Goal: Check status: Check status

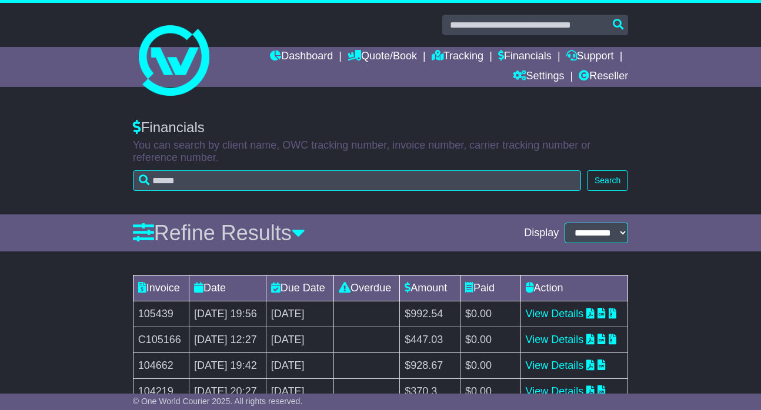
select select "**"
click at [584, 320] on link "View Details" at bounding box center [555, 314] width 58 height 12
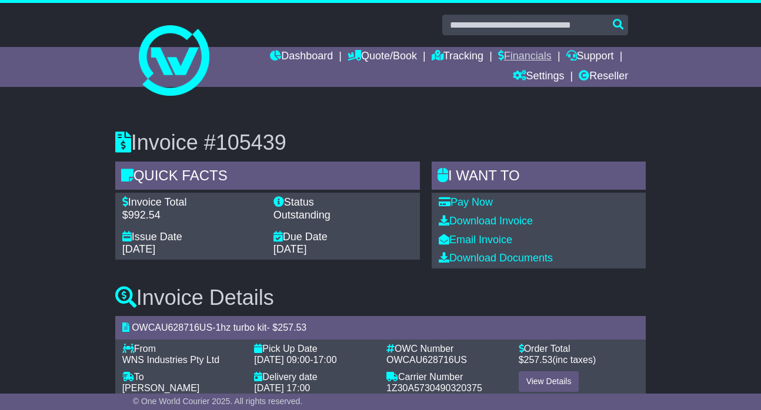
click at [502, 57] on link "Financials" at bounding box center [525, 57] width 54 height 20
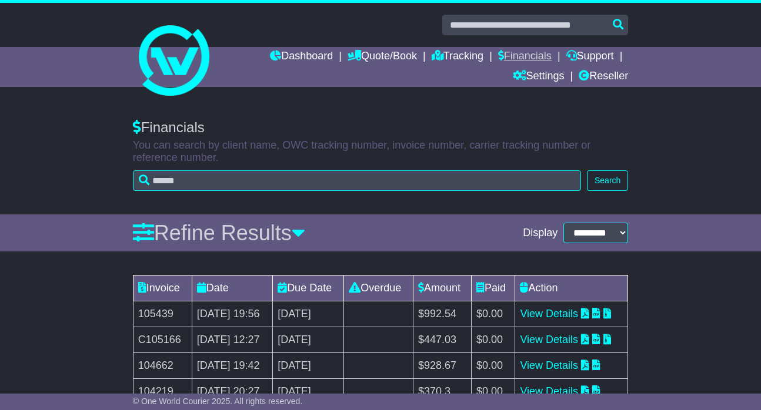
click at [525, 57] on link "Financials" at bounding box center [525, 57] width 54 height 20
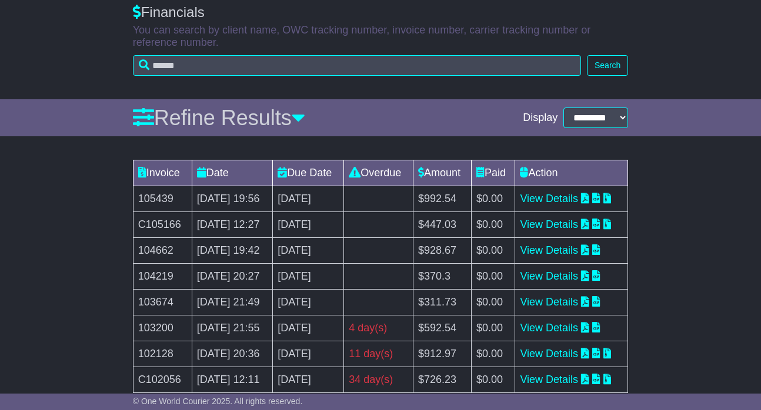
scroll to position [121, 0]
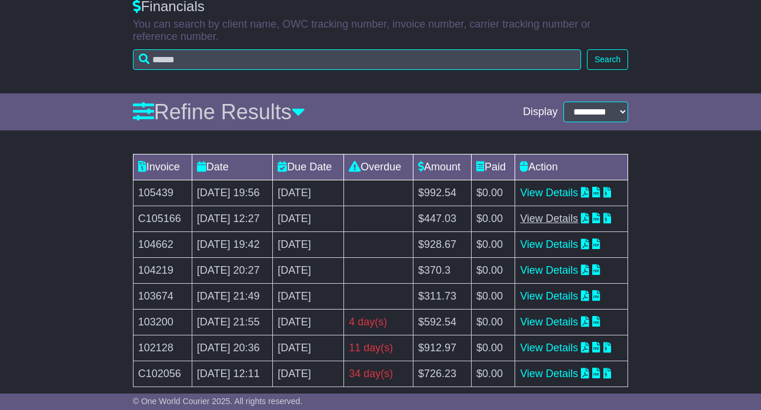
click at [575, 225] on link "View Details" at bounding box center [549, 219] width 58 height 12
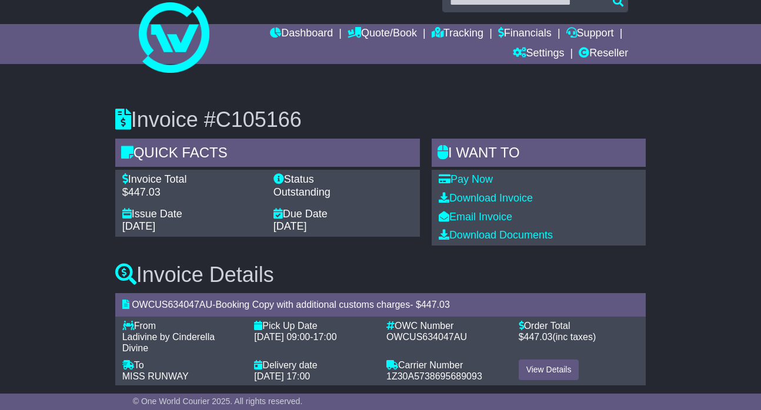
scroll to position [22, 0]
click at [522, 37] on link "Financials" at bounding box center [525, 35] width 54 height 20
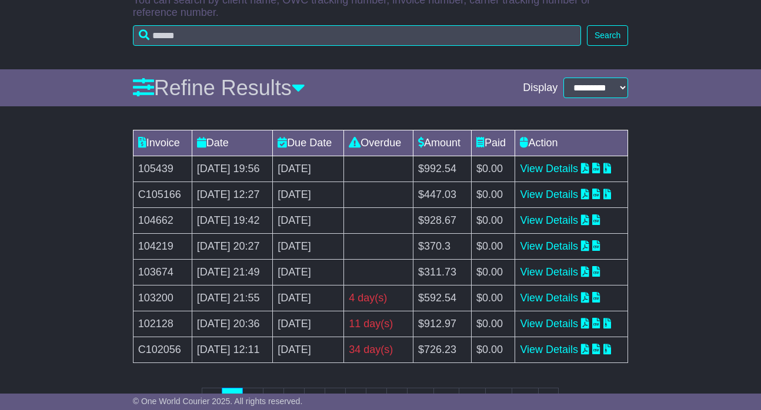
scroll to position [147, 0]
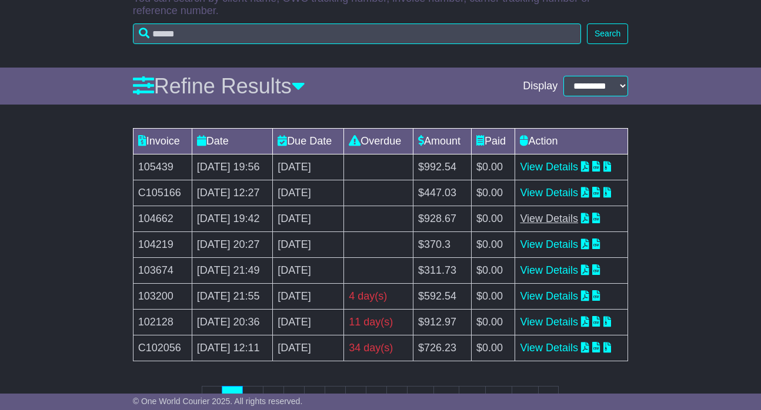
click at [577, 225] on link "View Details" at bounding box center [549, 219] width 58 height 12
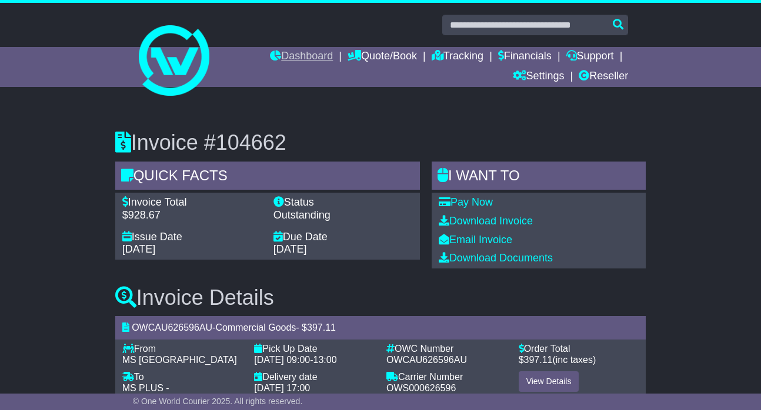
click at [289, 58] on link "Dashboard" at bounding box center [301, 57] width 63 height 20
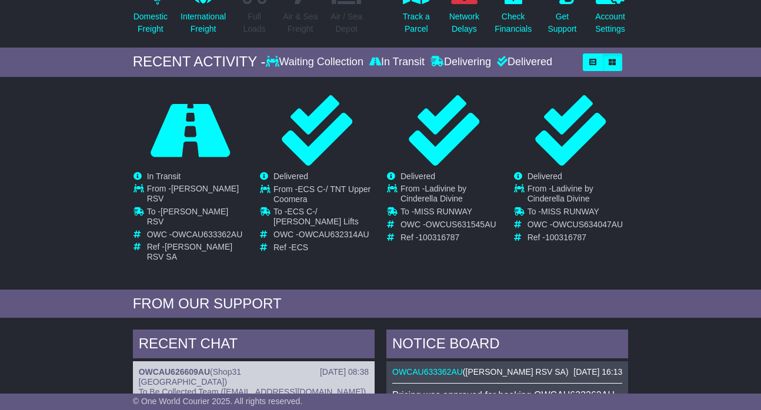
scroll to position [171, 0]
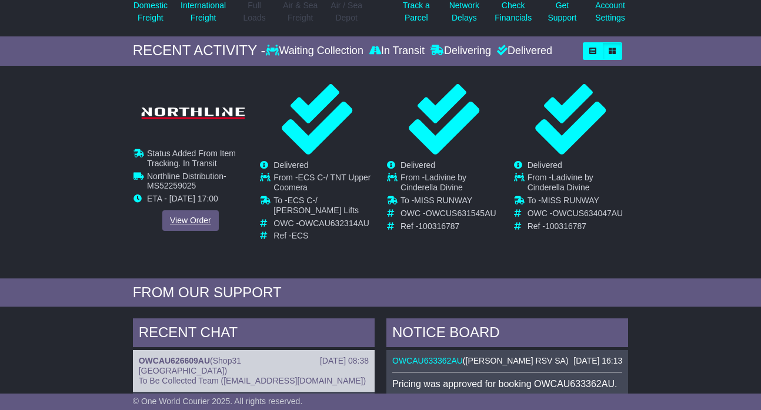
click at [198, 226] on link "View Order" at bounding box center [190, 220] width 56 height 21
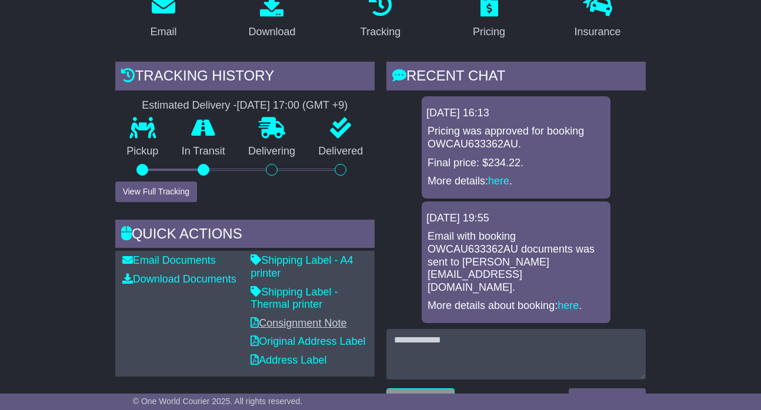
scroll to position [245, 0]
click at [172, 187] on button "View Full Tracking" at bounding box center [156, 191] width 82 height 21
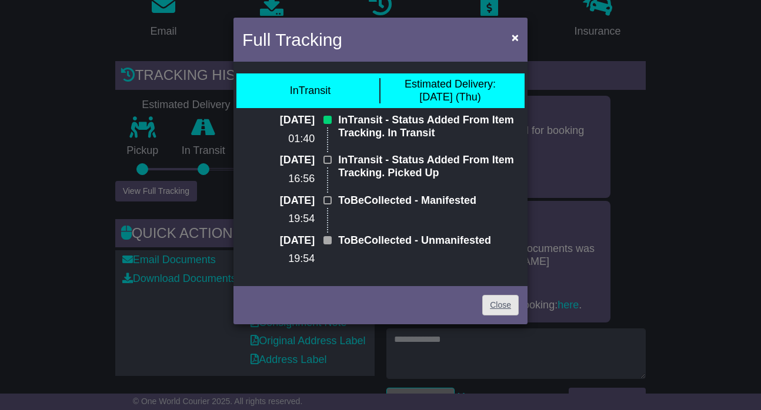
click at [512, 300] on link "Close" at bounding box center [500, 305] width 36 height 21
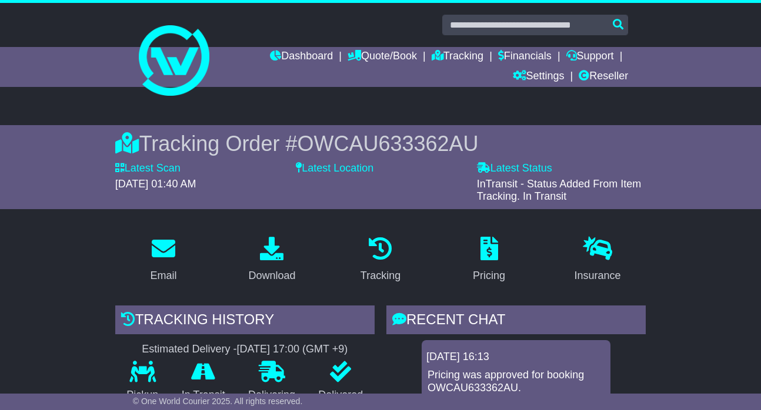
scroll to position [0, 0]
click at [286, 59] on link "Dashboard" at bounding box center [301, 57] width 63 height 20
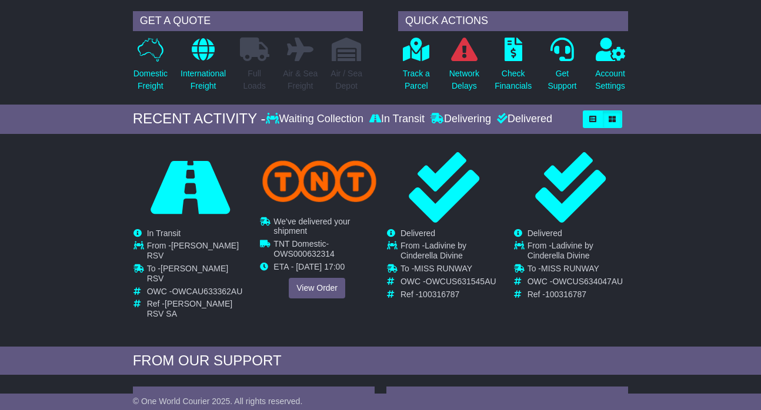
scroll to position [103, 0]
click at [326, 281] on link "View Order" at bounding box center [317, 288] width 56 height 21
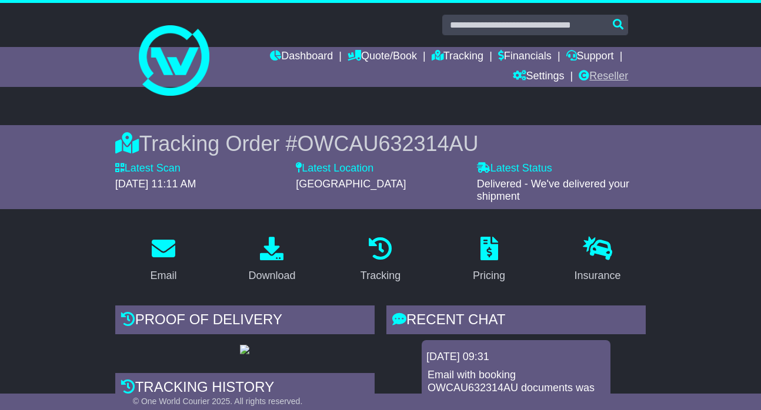
click at [596, 75] on link "Reseller" at bounding box center [603, 77] width 49 height 20
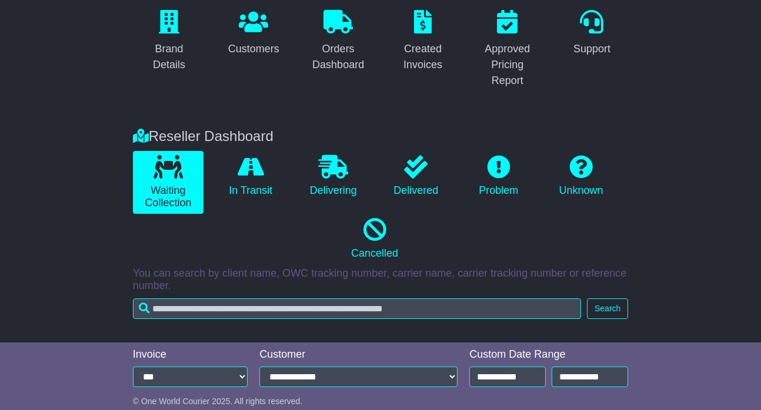
scroll to position [126, 0]
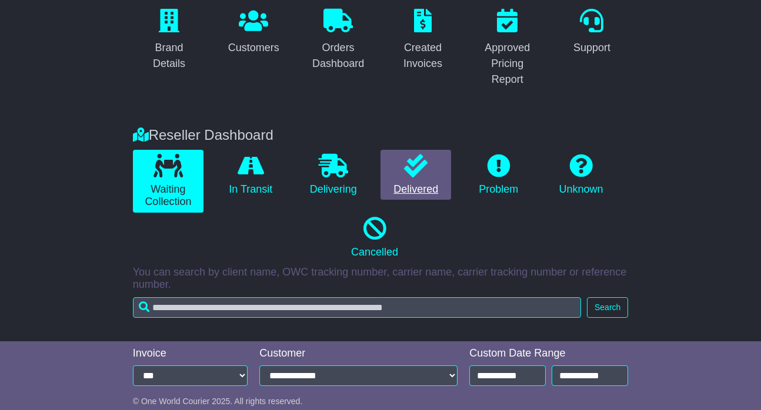
click at [437, 185] on link "Delivered" at bounding box center [415, 175] width 71 height 51
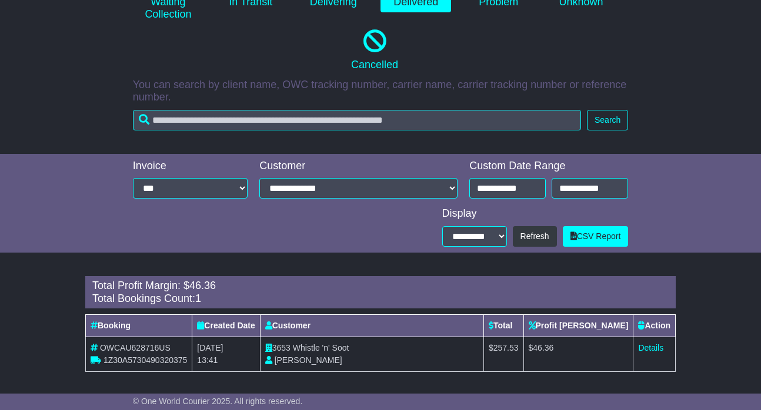
scroll to position [313, 0]
click at [654, 344] on link "Details" at bounding box center [650, 348] width 25 height 9
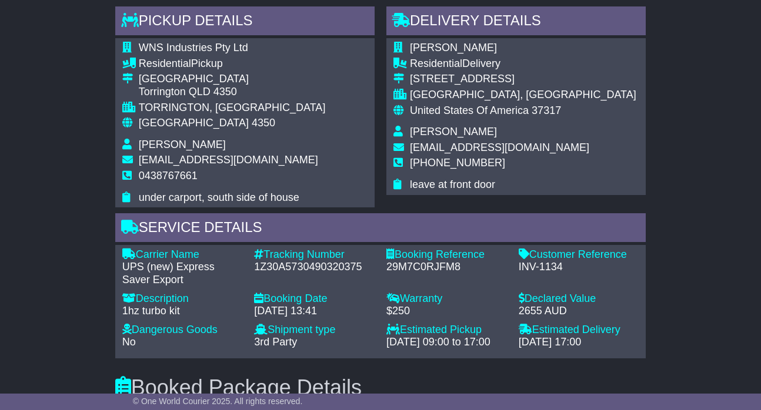
scroll to position [716, 0]
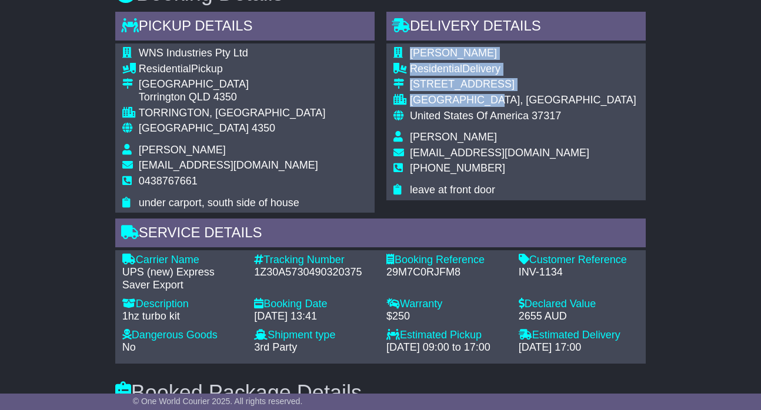
drag, startPoint x: 412, startPoint y: 49, endPoint x: 516, endPoint y: 96, distance: 115.0
click at [516, 96] on tbody "[PERSON_NAME] Residential Delivery [STREET_ADDRESS] [GEOGRAPHIC_DATA], [GEOGRAP…" at bounding box center [514, 121] width 243 height 149
copy tbody "[PERSON_NAME] Residential Delivery [STREET_ADDRESS]"
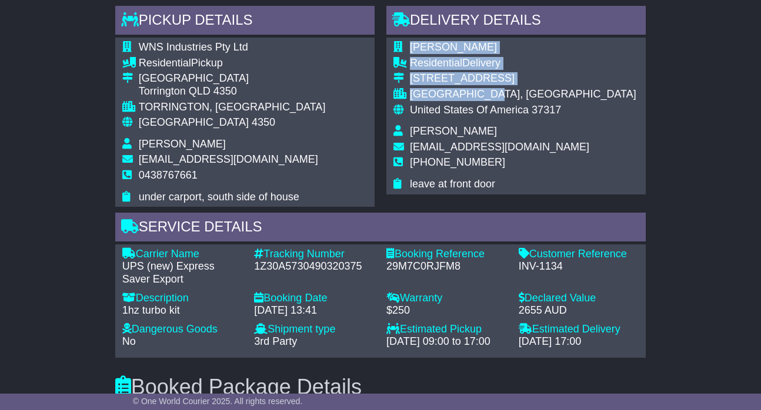
scroll to position [722, 0]
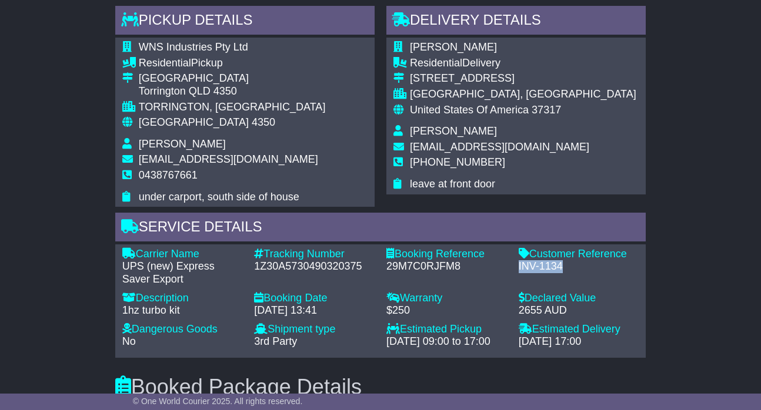
drag, startPoint x: 519, startPoint y: 260, endPoint x: 571, endPoint y: 260, distance: 52.3
click at [571, 260] on div "INV-1134" at bounding box center [579, 266] width 121 height 13
copy div "INV-1134"
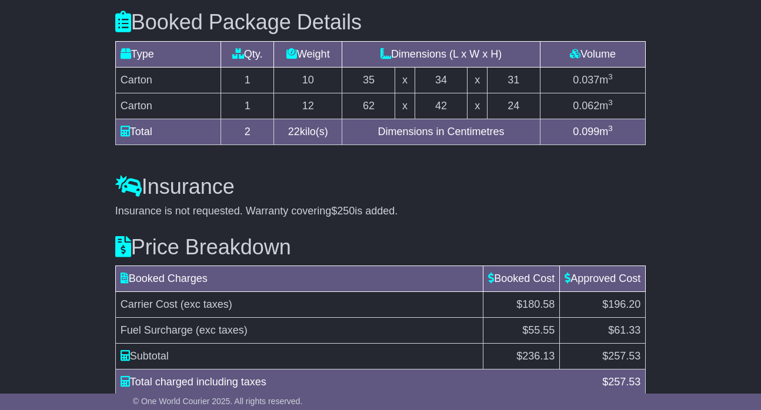
scroll to position [1086, 0]
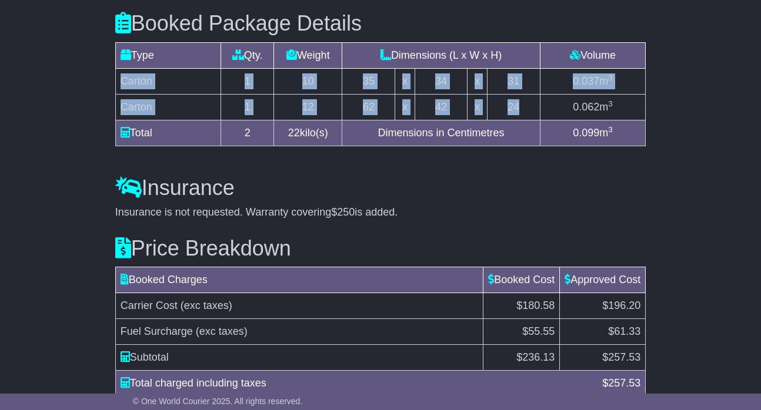
drag, startPoint x: 122, startPoint y: 82, endPoint x: 542, endPoint y: 105, distance: 419.9
click at [542, 105] on tbody "Carton 1 10 35 x 34 x 31 0.037 m 3 Carton 1 12 62 x 42 x 24 0.062 m 3" at bounding box center [380, 94] width 530 height 52
copy tbody "Carton 1 10 35 x 34 x 31 0.037 m 3 Carton 1 12 62 x 42 x 24"
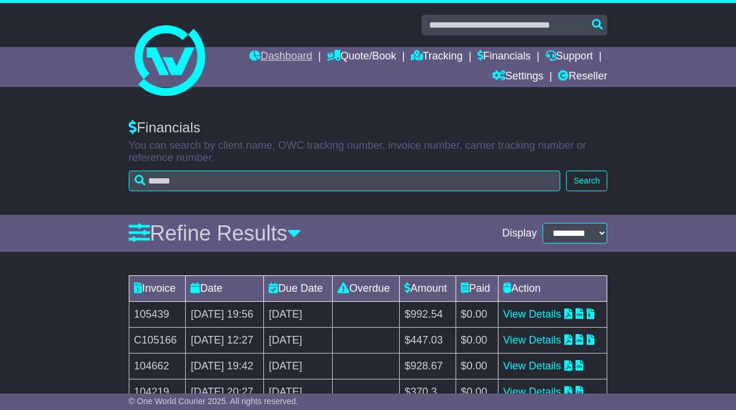
click at [256, 64] on link "Dashboard" at bounding box center [280, 57] width 63 height 20
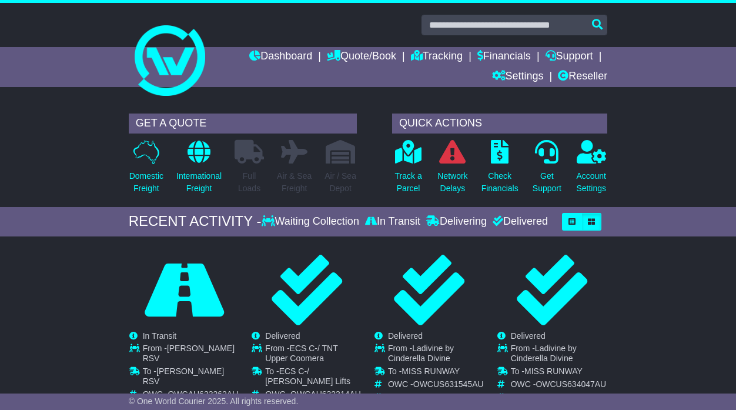
click at [76, 176] on div "GET A QUOTE Domestic Freight International Freight Full Loads Air & Sea Freight…" at bounding box center [368, 157] width 736 height 99
